Goal: Browse casually: Explore the website without a specific task or goal

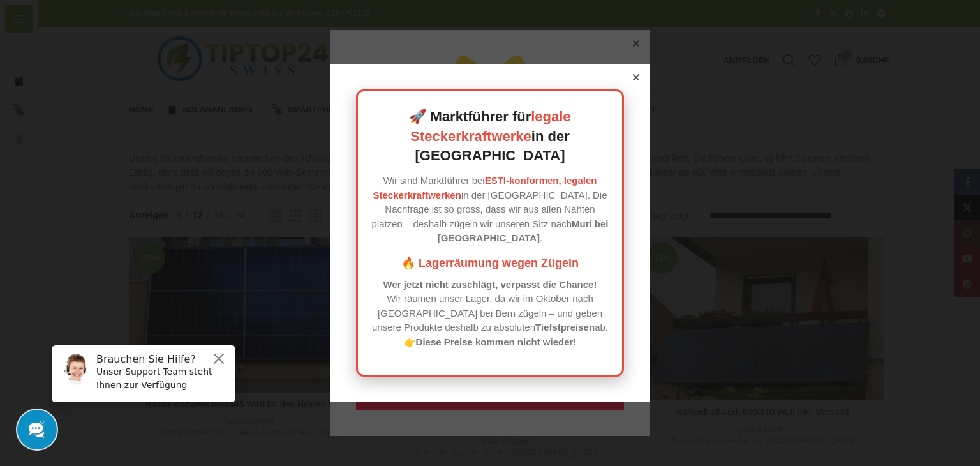
click at [633, 80] on icon at bounding box center [636, 77] width 6 height 6
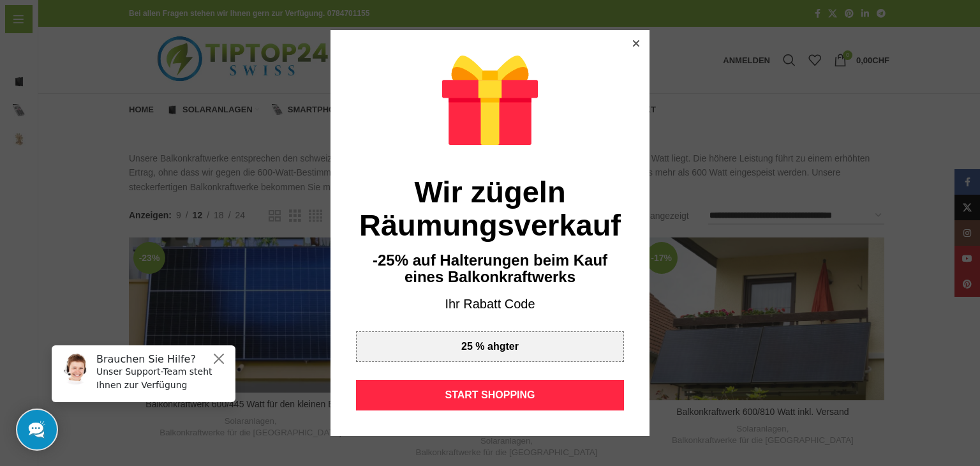
click at [633, 44] on icon at bounding box center [636, 43] width 6 height 6
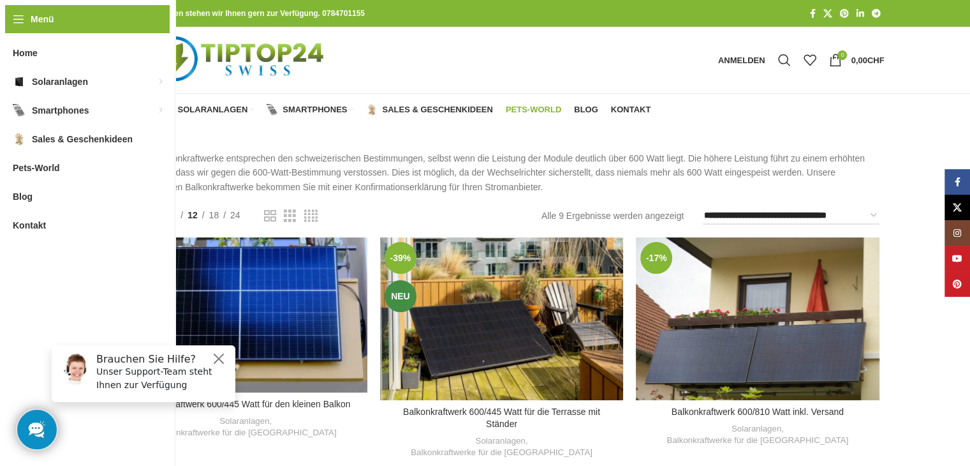
click at [523, 110] on span "Pets-World" at bounding box center [533, 110] width 55 height 10
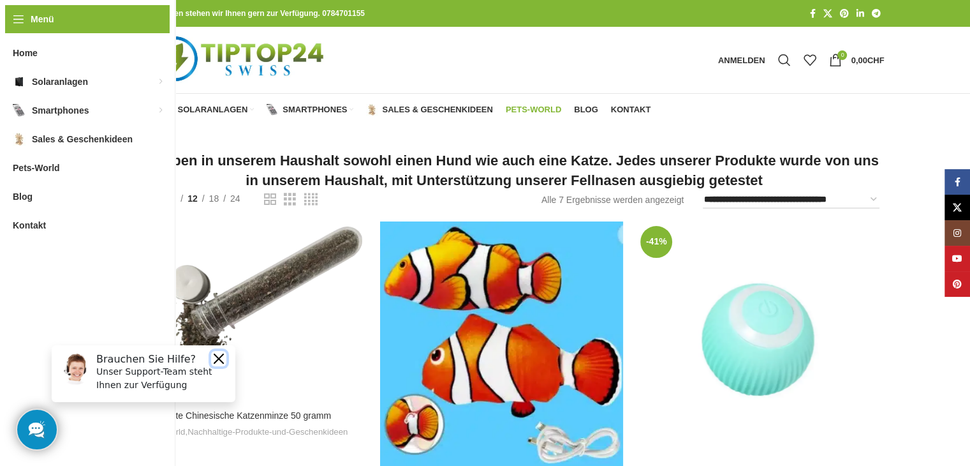
click at [221, 357] on button "Close" at bounding box center [218, 358] width 15 height 15
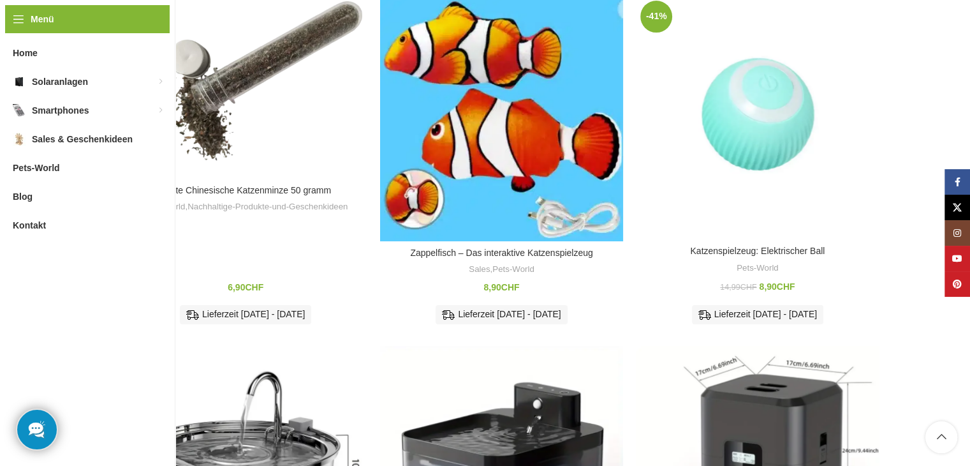
scroll to position [255, 0]
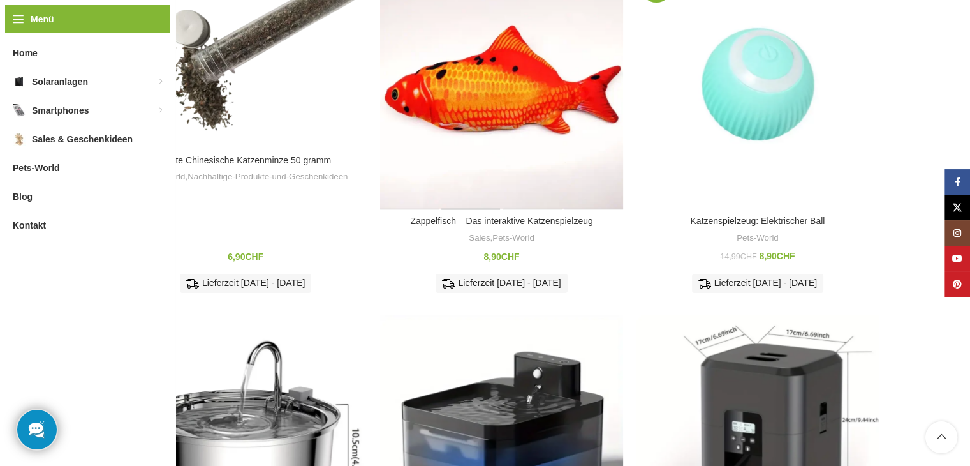
click at [500, 110] on div "Zappelfisch – Das interaktive Katzenspielzeug" at bounding box center [471, 87] width 61 height 243
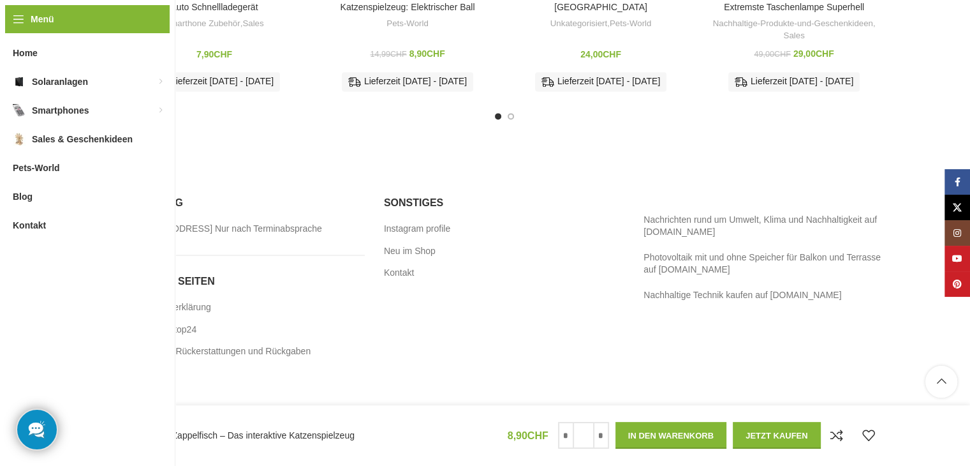
scroll to position [1753, 0]
click at [145, 378] on link "Impressum" at bounding box center [146, 373] width 45 height 13
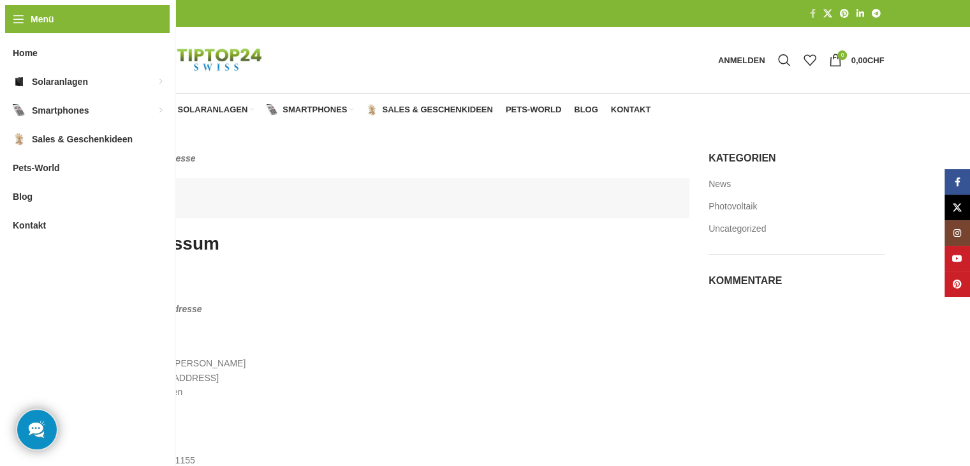
click at [813, 13] on span "Facebook Social Link" at bounding box center [813, 14] width 6 height 10
click at [290, 227] on link "Senioren-Telefon" at bounding box center [330, 225] width 140 height 22
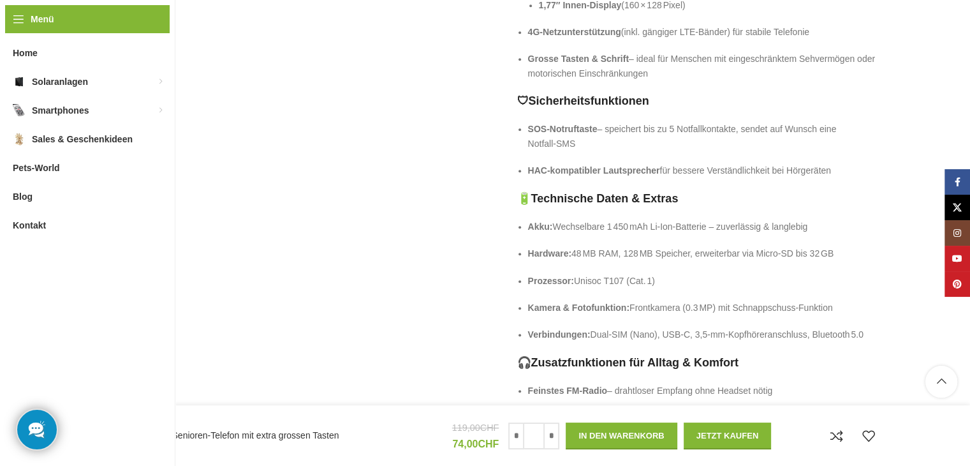
scroll to position [1021, 0]
